Goal: Register for event/course

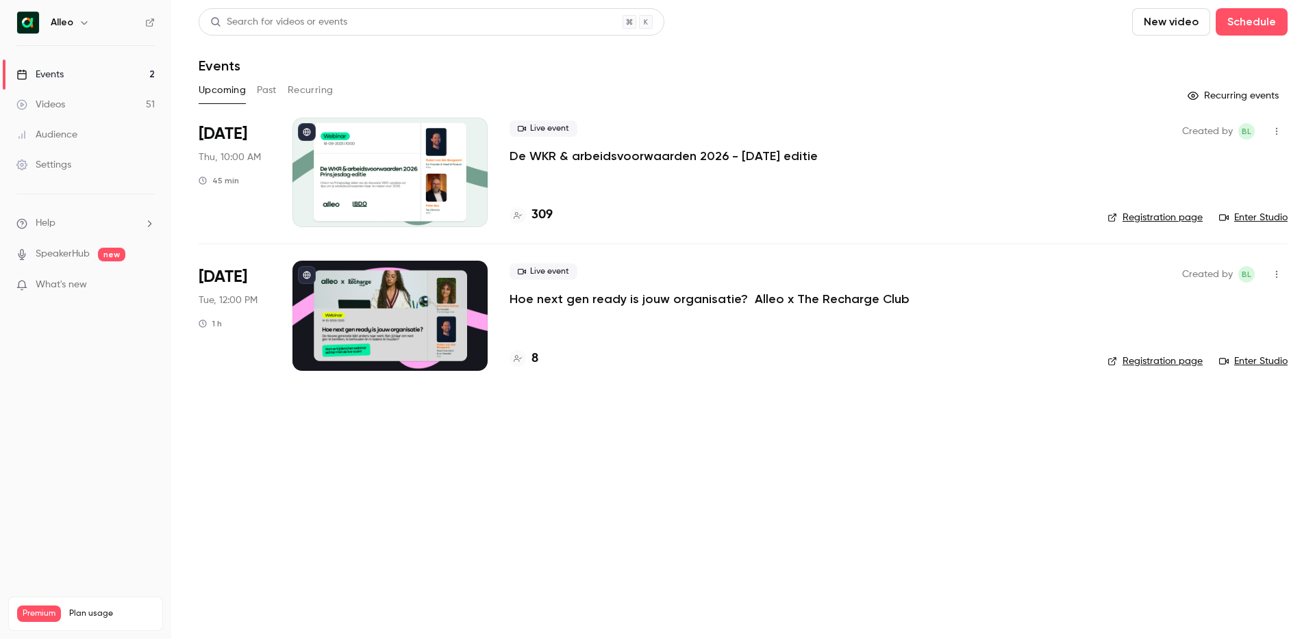
click at [539, 215] on h4 "309" at bounding box center [541, 215] width 21 height 18
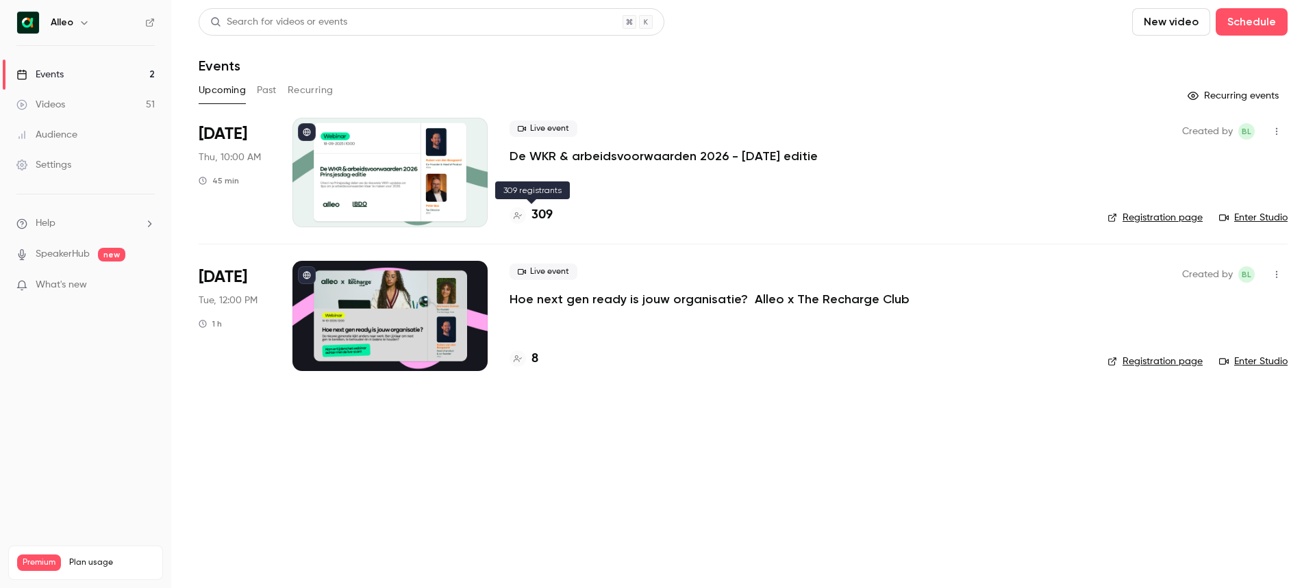
click at [538, 213] on h4 "309" at bounding box center [541, 215] width 21 height 18
click at [1156, 216] on link "Registration page" at bounding box center [1154, 218] width 95 height 14
